Goal: Transaction & Acquisition: Obtain resource

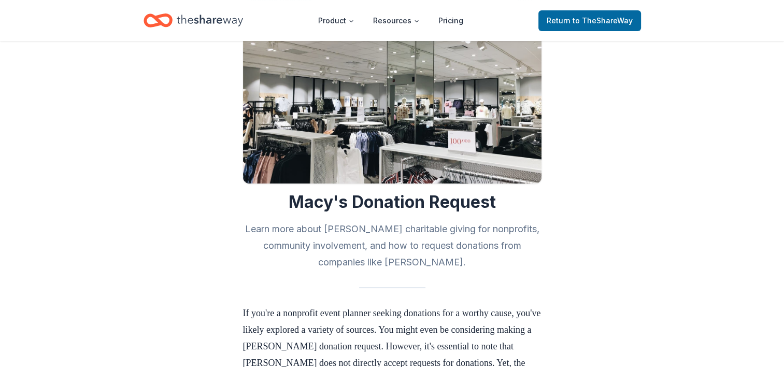
scroll to position [52, 0]
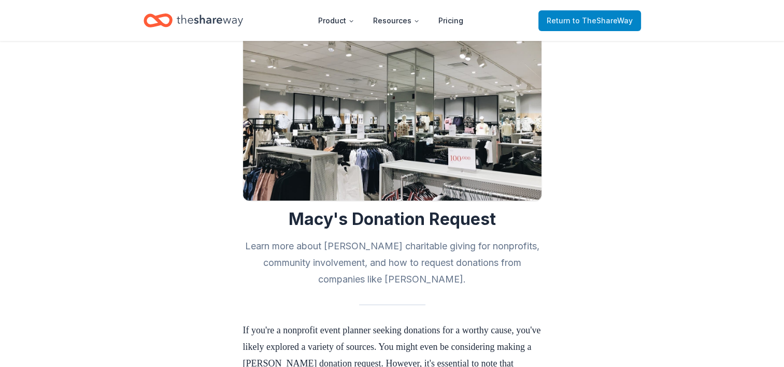
click at [594, 15] on span "Return to TheShareWay" at bounding box center [590, 21] width 86 height 12
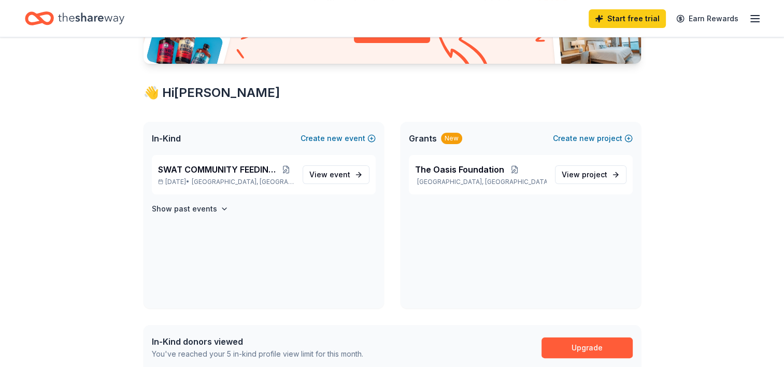
scroll to position [207, 0]
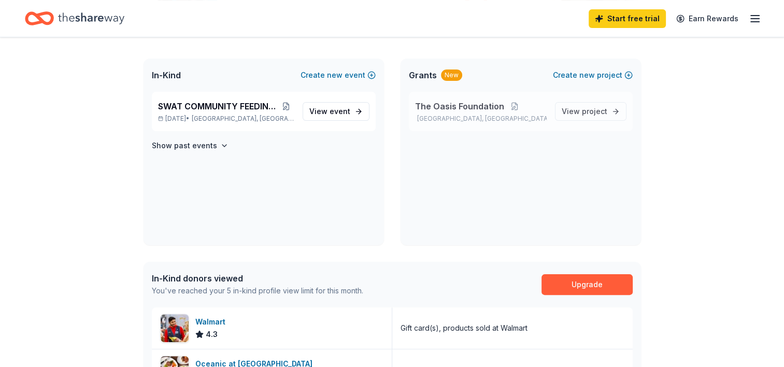
click at [495, 115] on p "Miami, FL" at bounding box center [481, 119] width 132 height 8
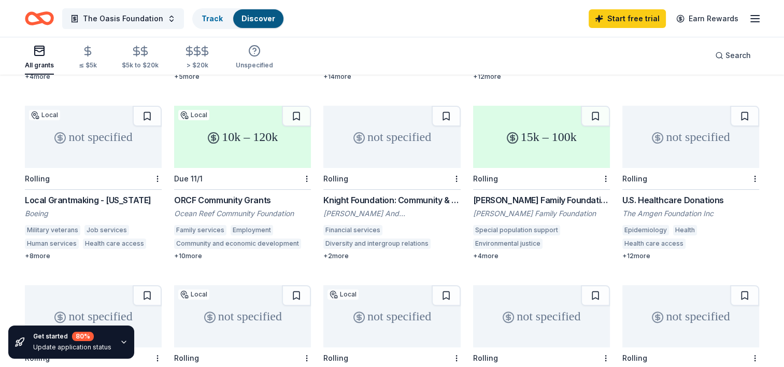
scroll to position [104, 0]
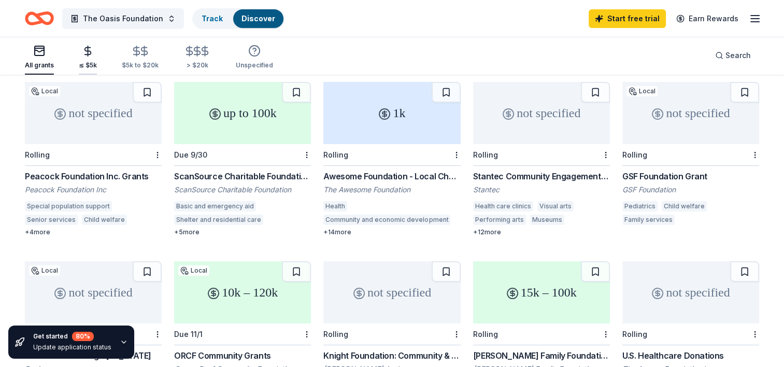
click at [88, 55] on line "button" at bounding box center [88, 51] width 0 height 10
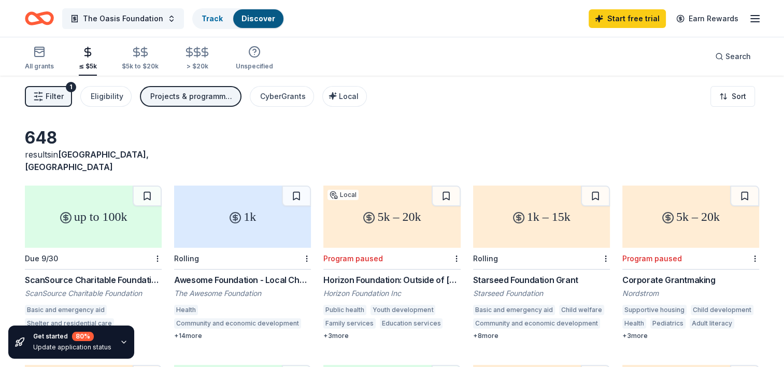
click at [245, 230] on div "1k" at bounding box center [242, 217] width 137 height 62
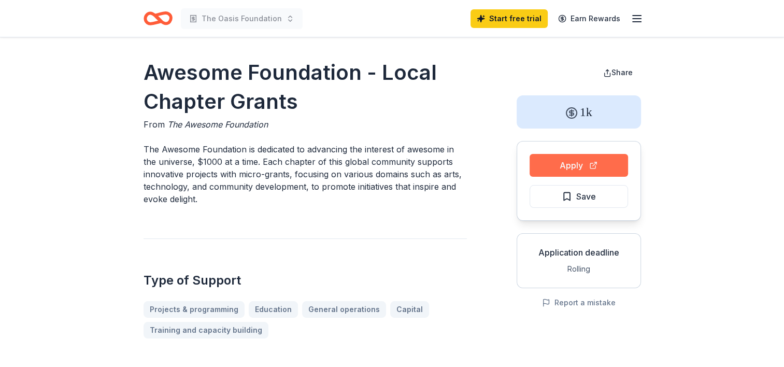
click at [575, 162] on button "Apply" at bounding box center [579, 165] width 98 height 23
